Goal: Task Accomplishment & Management: Manage account settings

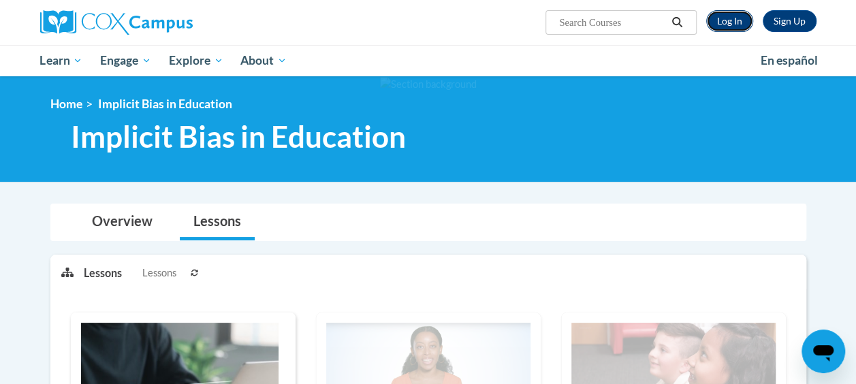
click at [747, 29] on link "Log In" at bounding box center [729, 21] width 47 height 22
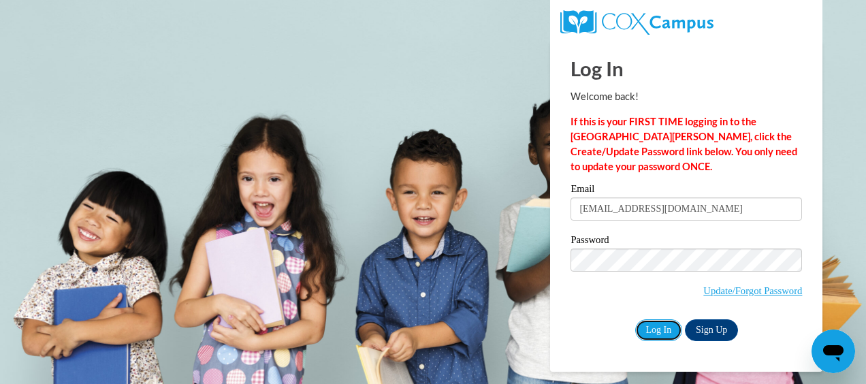
click at [648, 322] on input "Log In" at bounding box center [659, 330] width 48 height 22
